Goal: Transaction & Acquisition: Purchase product/service

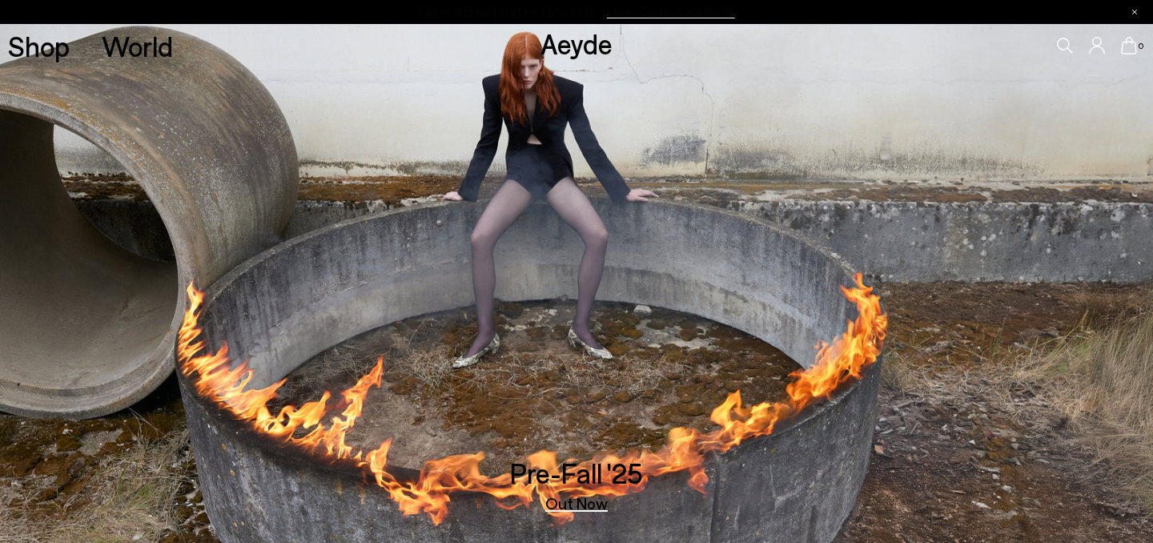
click at [1070, 54] on div "0" at bounding box center [961, 45] width 384 height 43
click at [1070, 50] on icon at bounding box center [1066, 46] width 16 height 16
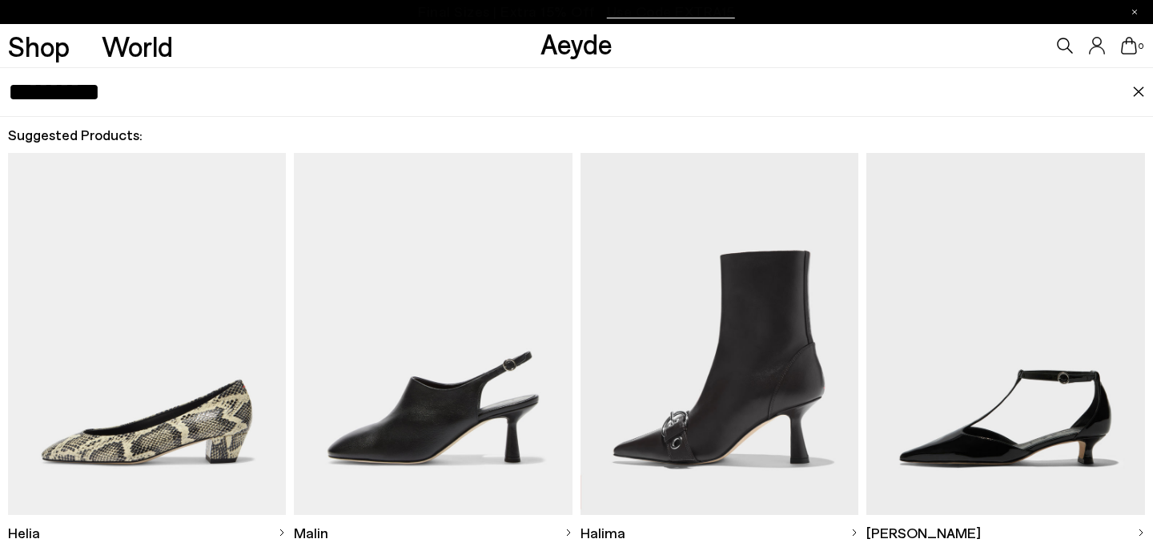
type input "*********"
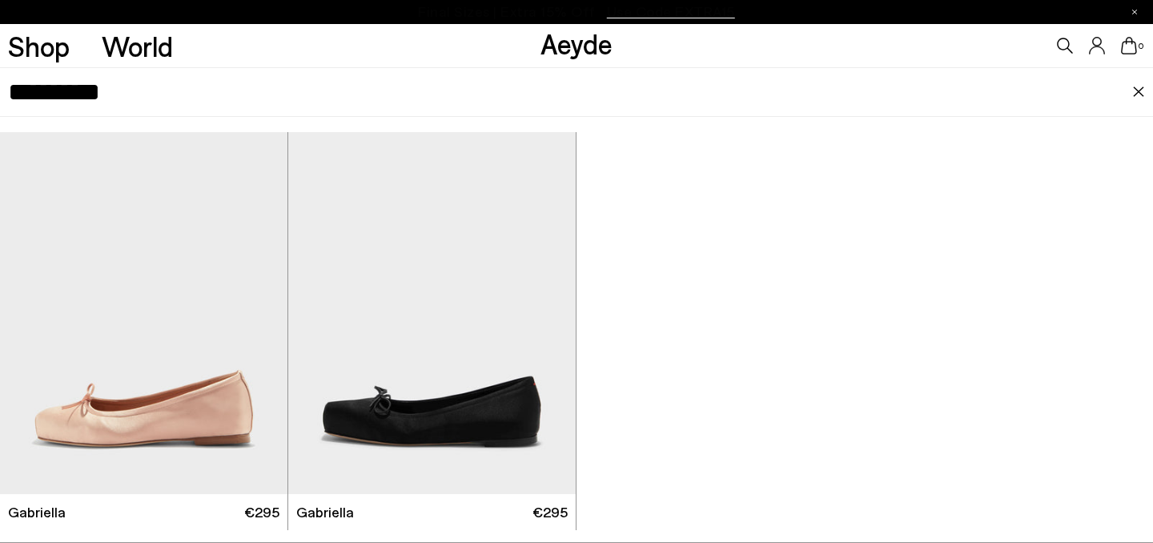
scroll to position [27, 0]
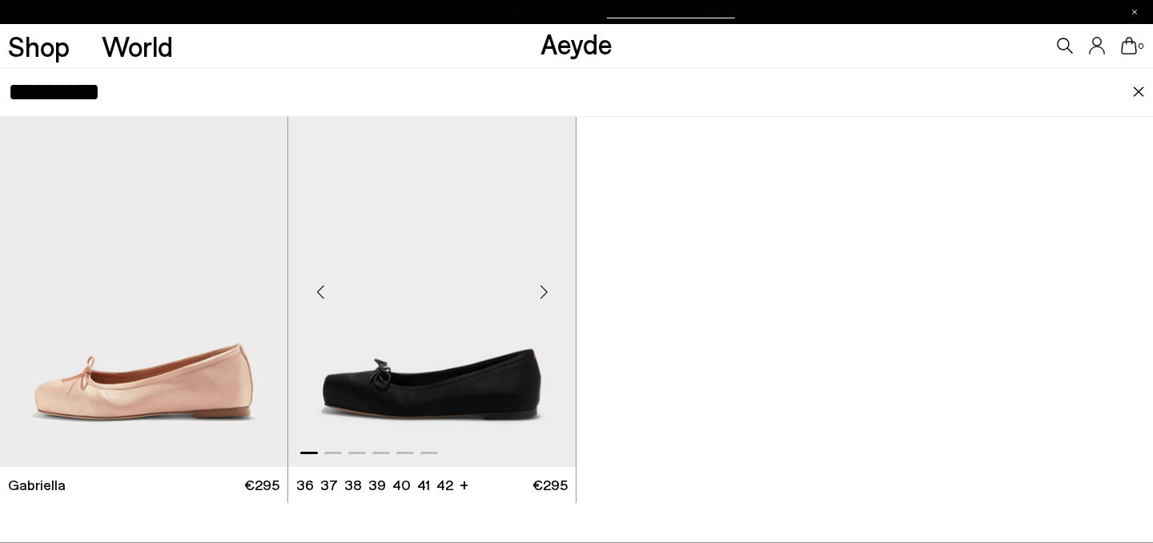
click at [369, 384] on img "1 / 6" at bounding box center [432, 285] width 288 height 361
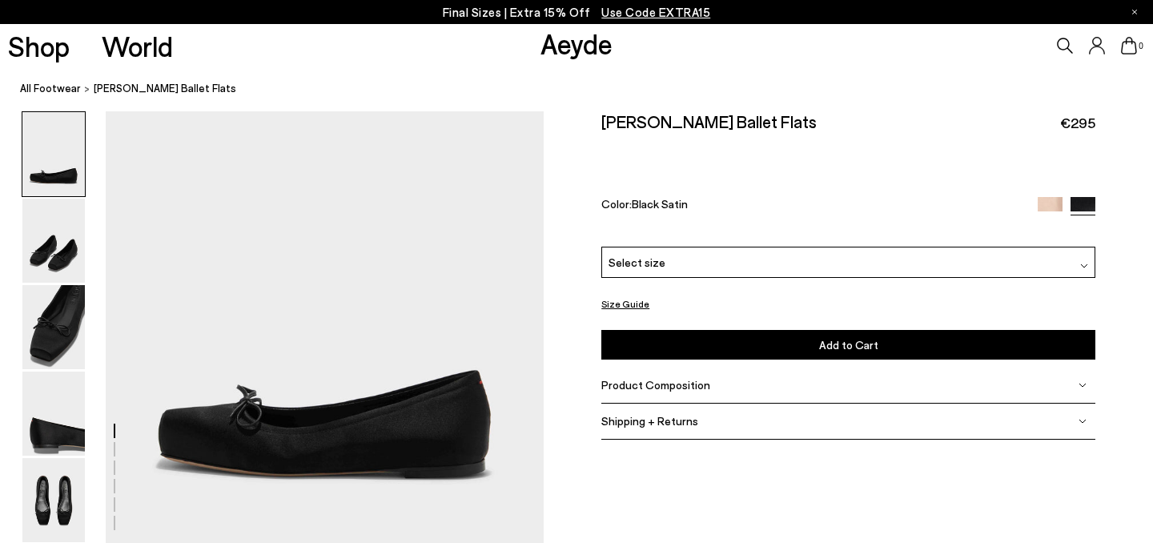
scroll to position [73, 0]
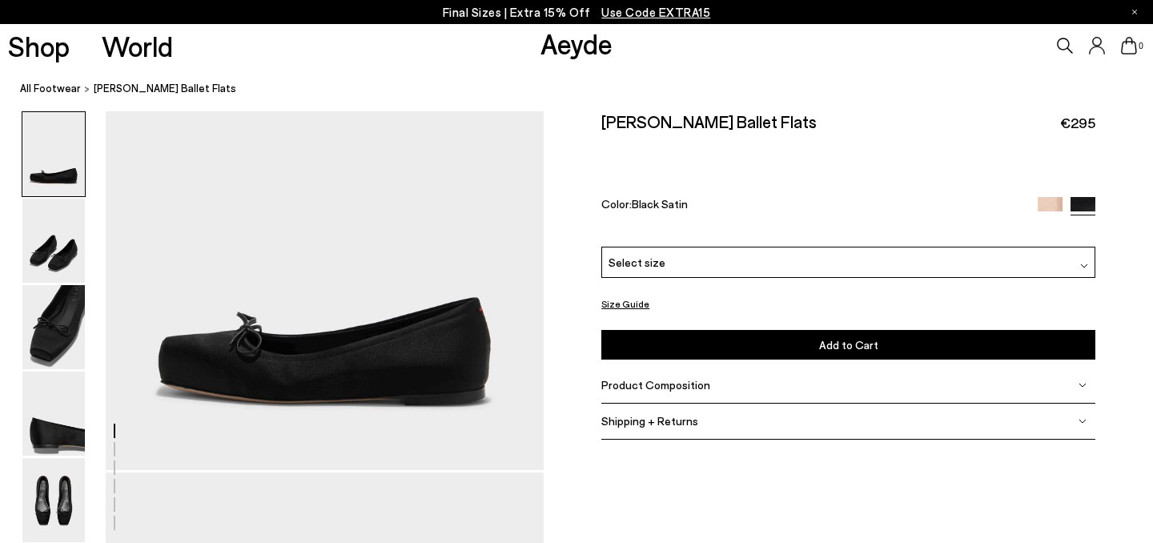
click at [846, 368] on div "Product Composition" at bounding box center [848, 386] width 494 height 36
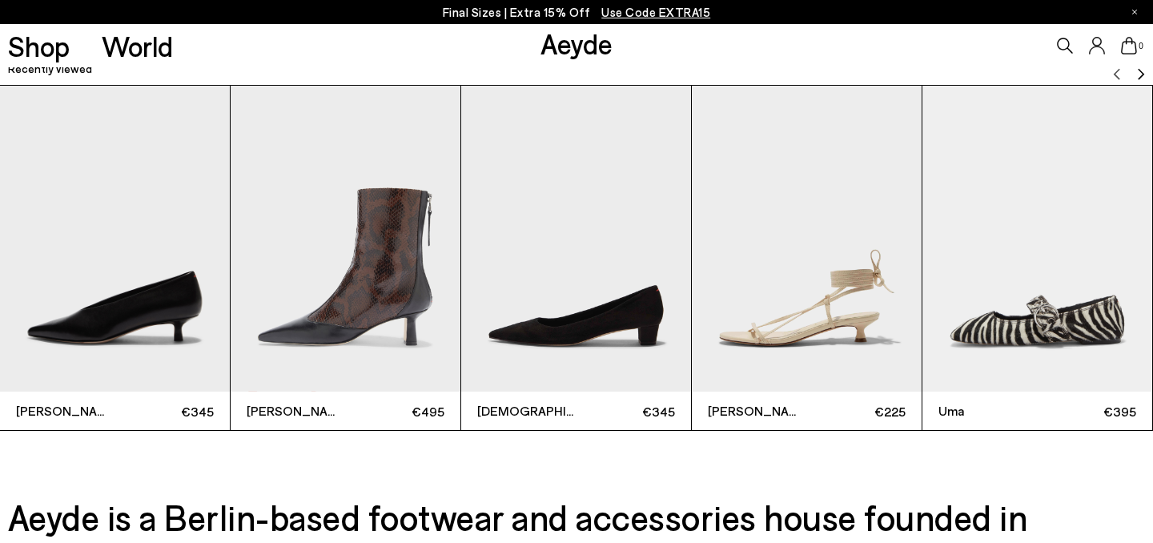
scroll to position [4355, 0]
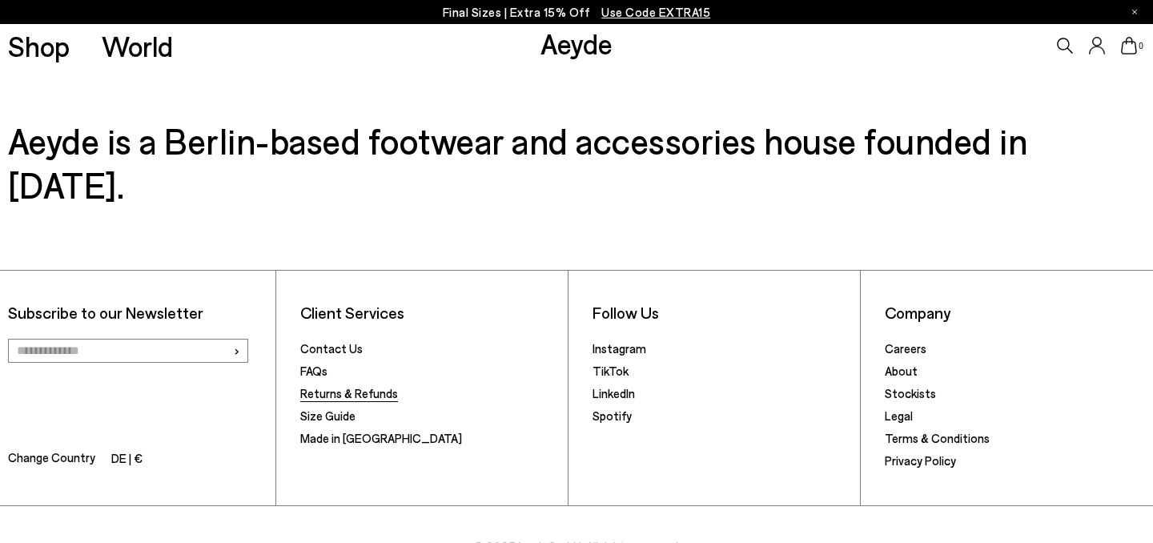
click at [330, 386] on link "Returns & Refunds" at bounding box center [349, 393] width 98 height 14
